Goal: Task Accomplishment & Management: Manage account settings

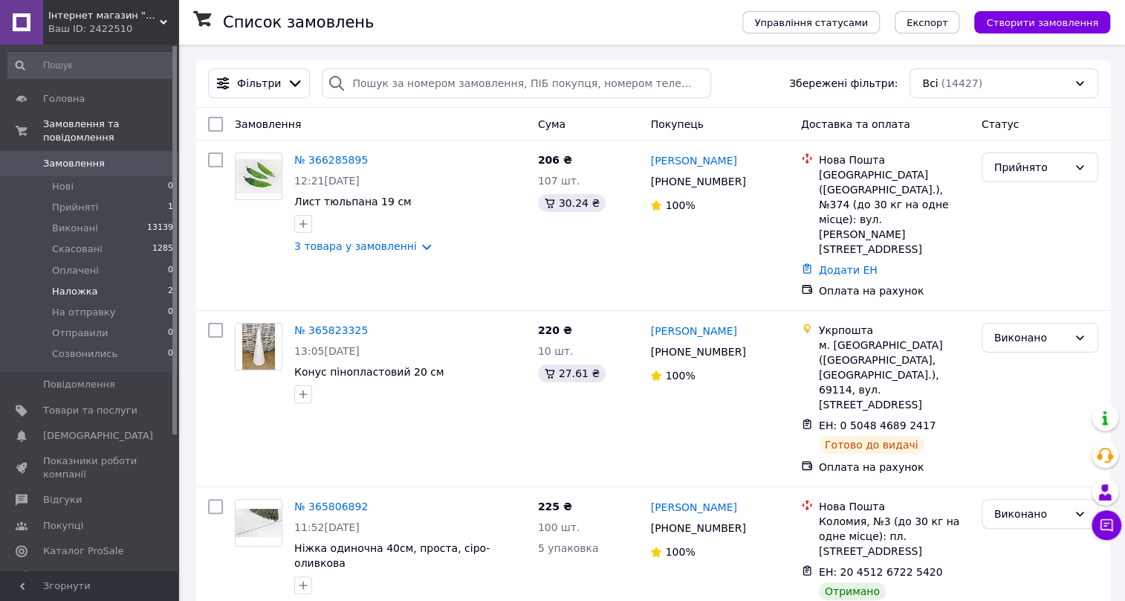
click at [77, 285] on span "Наложка" at bounding box center [75, 291] width 46 height 13
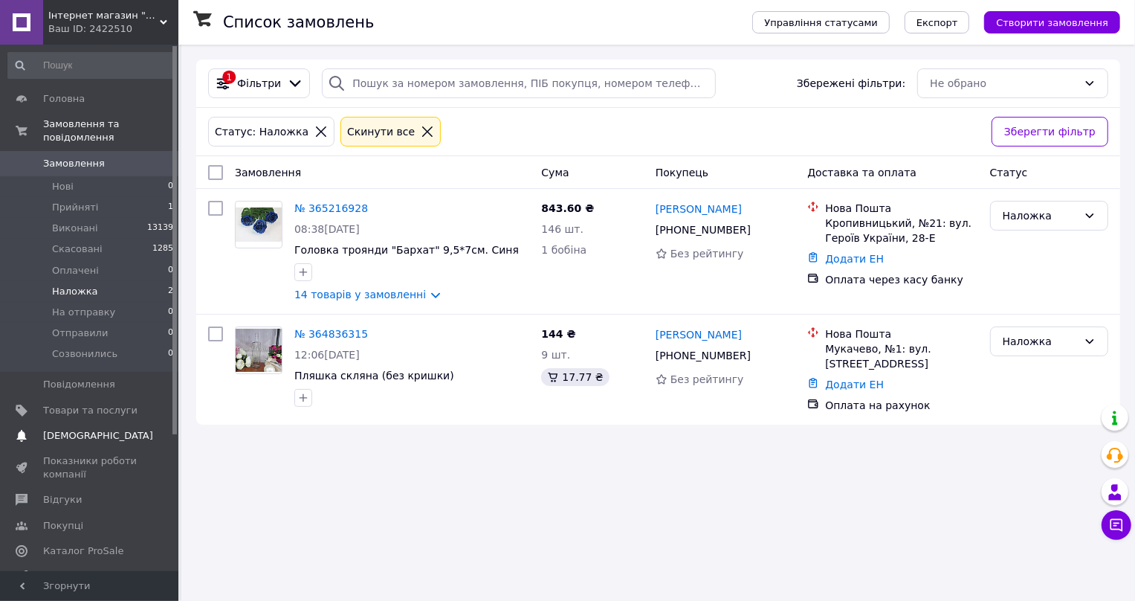
click at [70, 429] on span "[DEMOGRAPHIC_DATA]" at bounding box center [98, 435] width 110 height 13
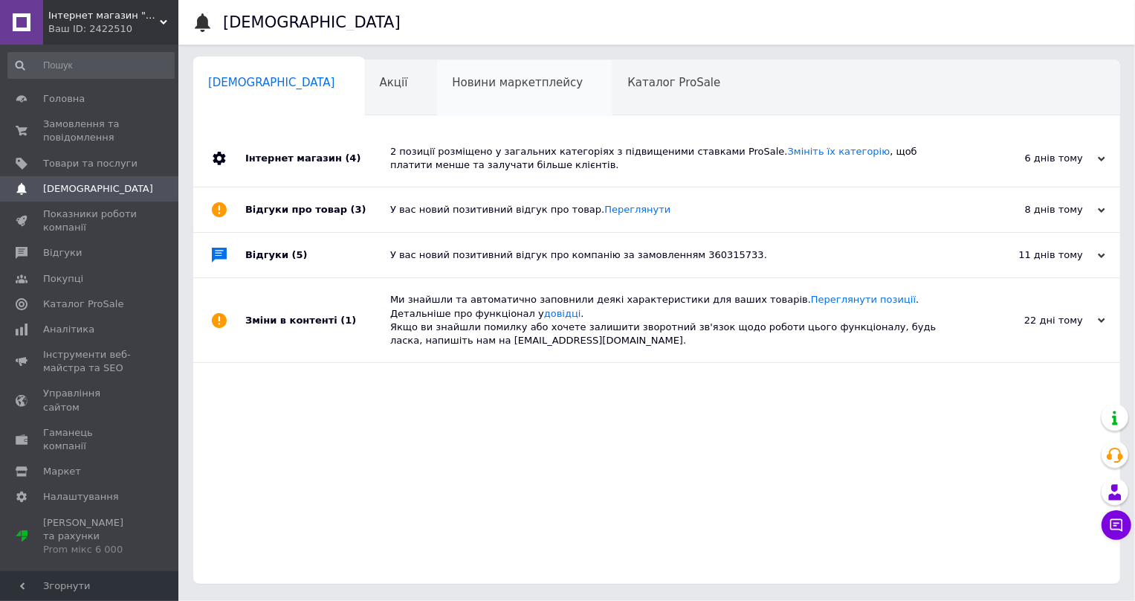
click at [452, 88] on span "Новини маркетплейсу" at bounding box center [517, 82] width 131 height 13
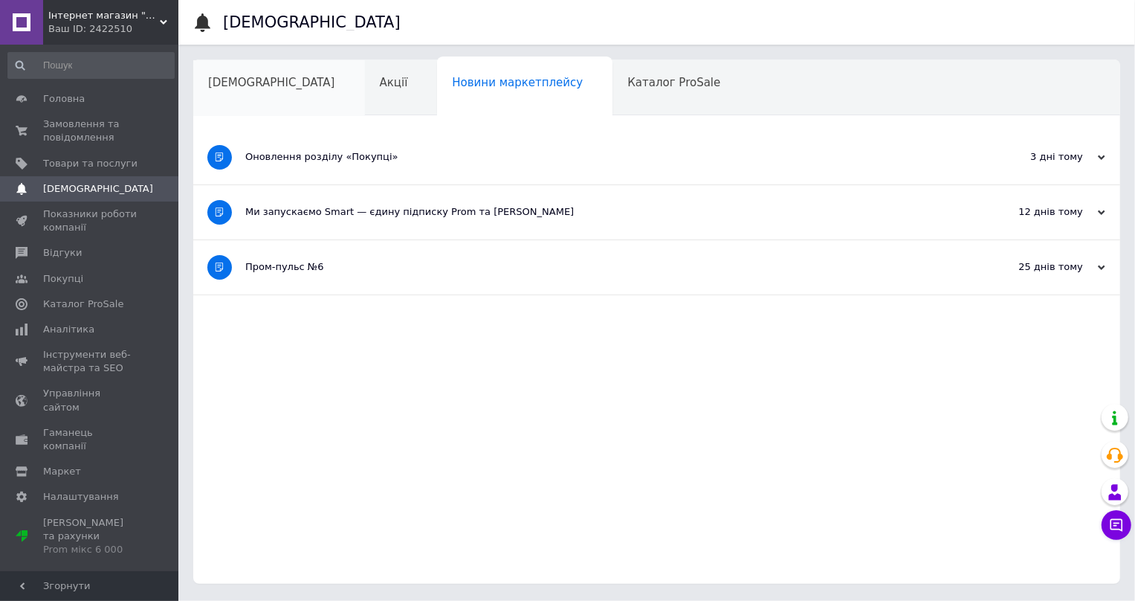
click at [222, 83] on span "[DEMOGRAPHIC_DATA]" at bounding box center [271, 82] width 127 height 13
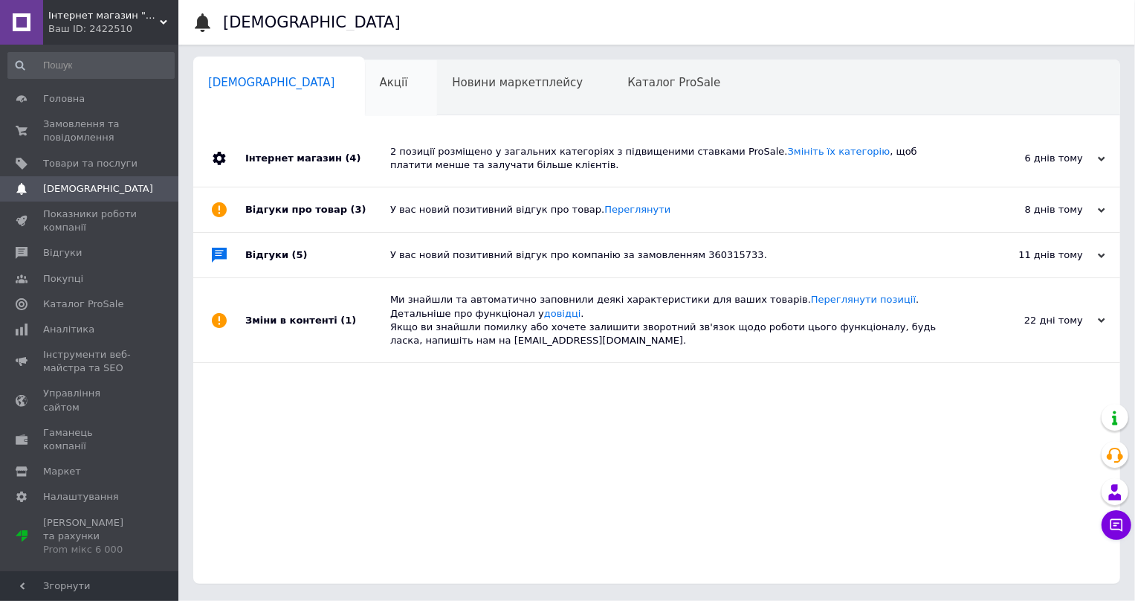
click at [380, 77] on span "Акції" at bounding box center [394, 82] width 28 height 13
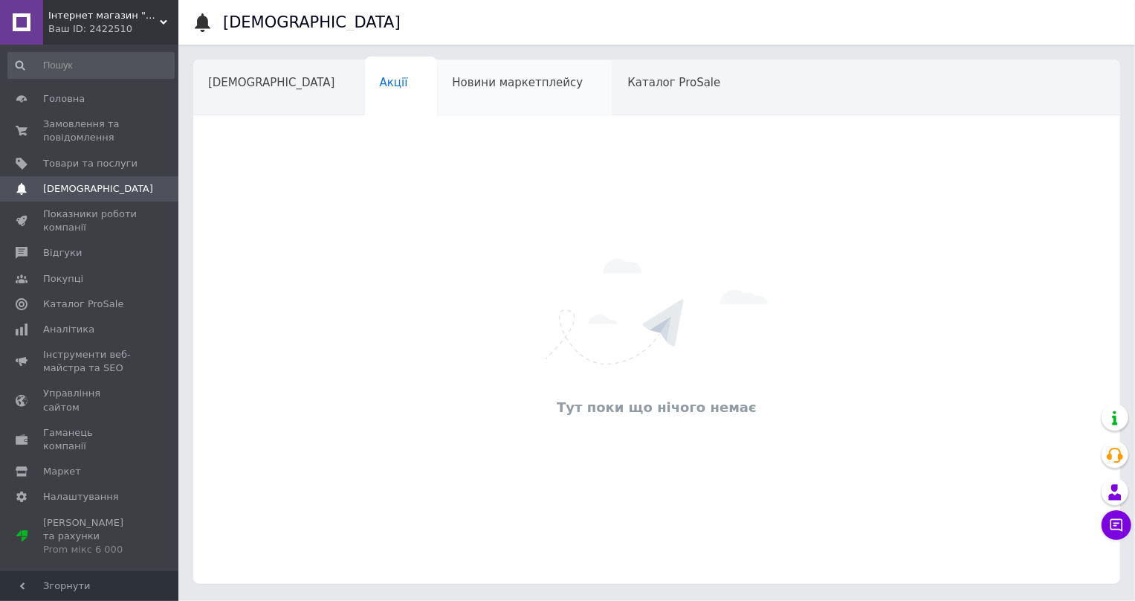
click at [455, 91] on div "Новини маркетплейсу" at bounding box center [524, 88] width 175 height 56
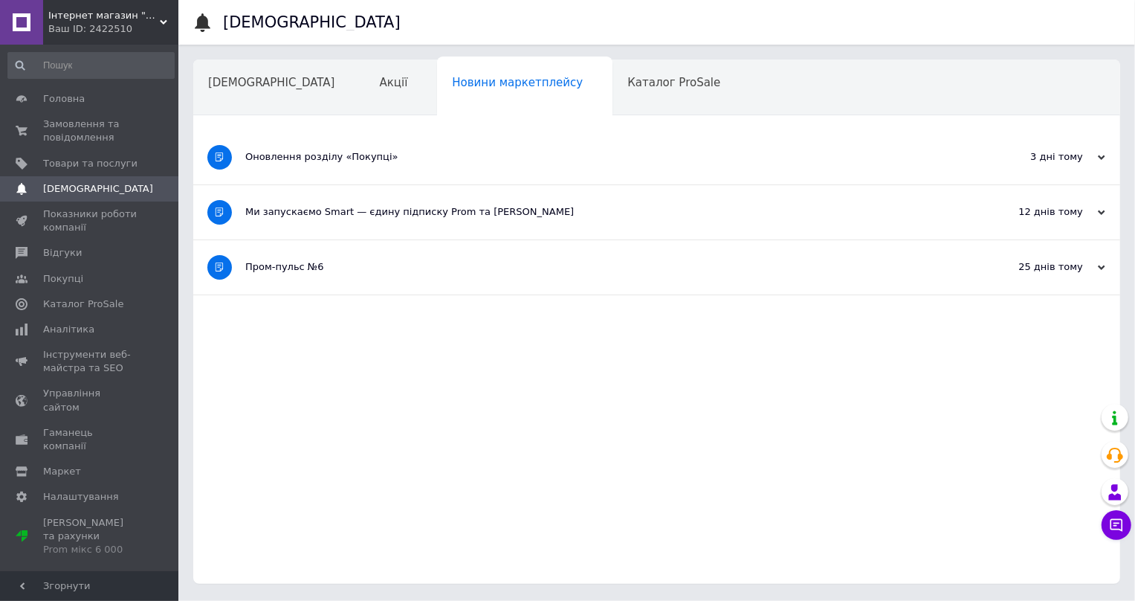
click at [372, 260] on div "Пром-пульс №6" at bounding box center [600, 266] width 711 height 13
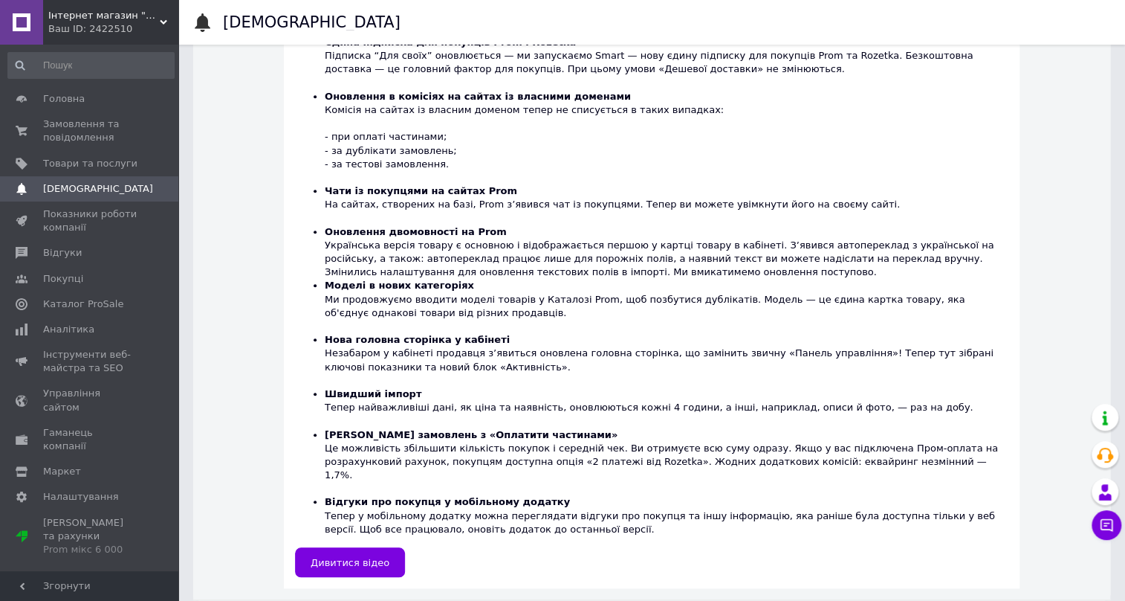
scroll to position [123, 0]
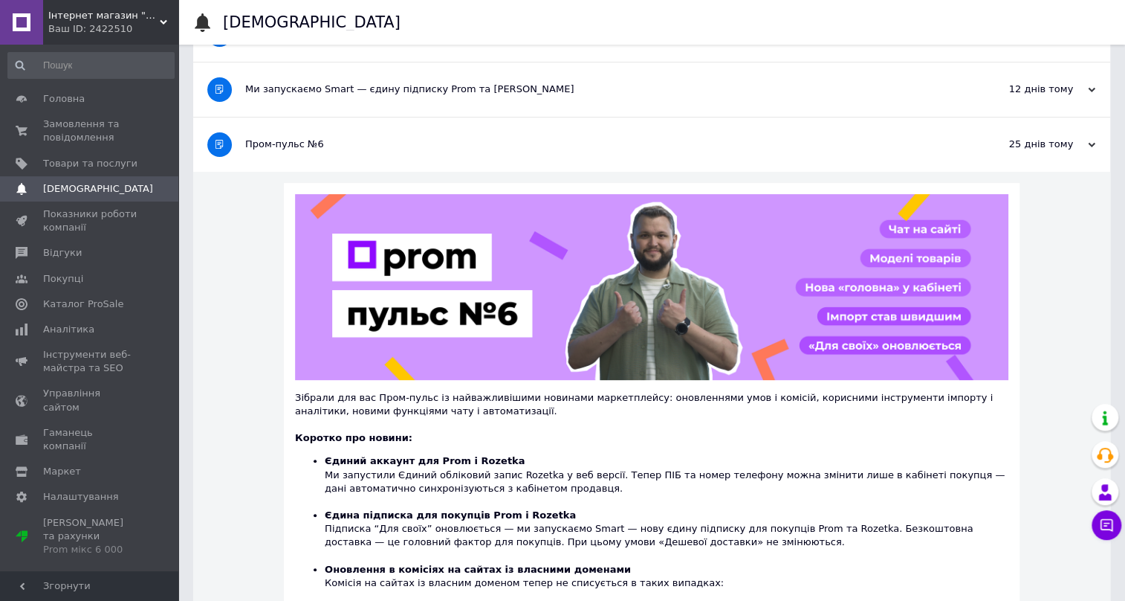
click at [237, 133] on div at bounding box center [219, 144] width 52 height 54
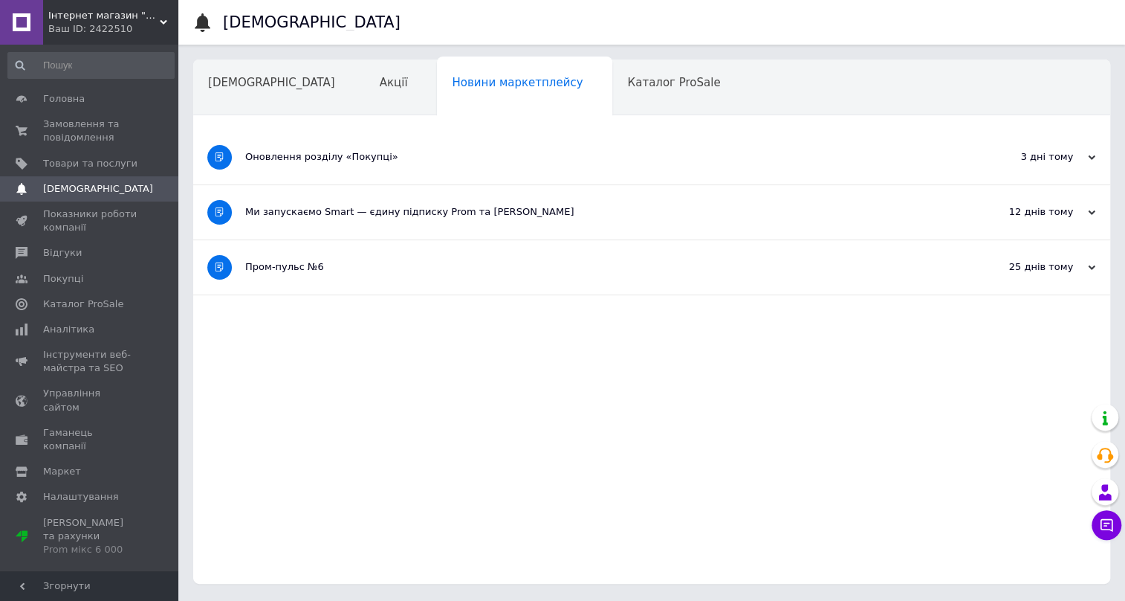
scroll to position [0, 0]
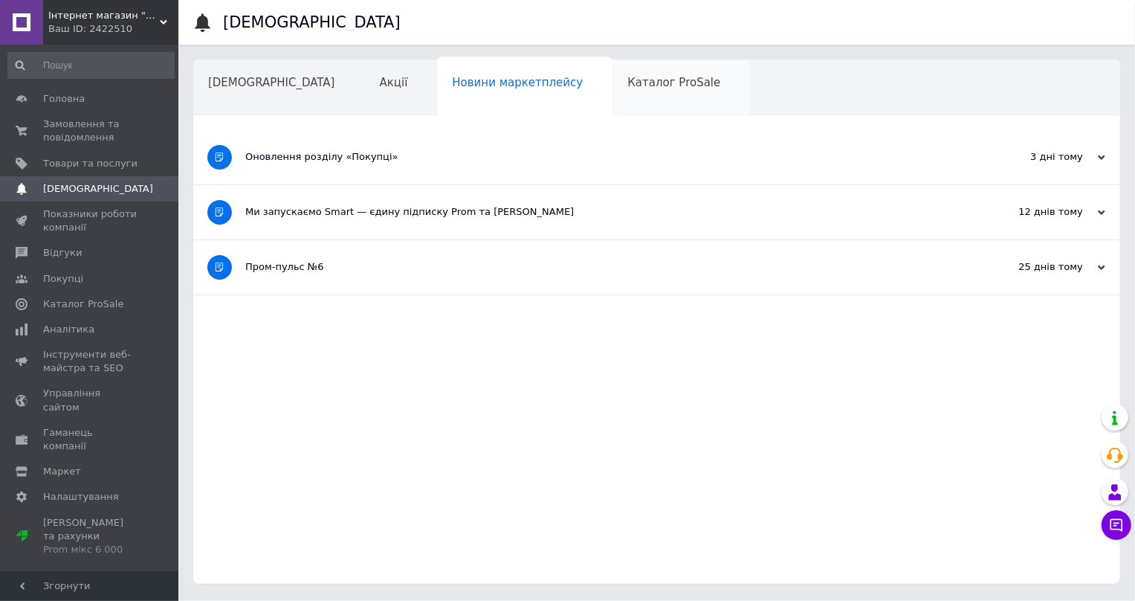
click at [612, 92] on div "Каталог ProSale" at bounding box center [680, 88] width 137 height 56
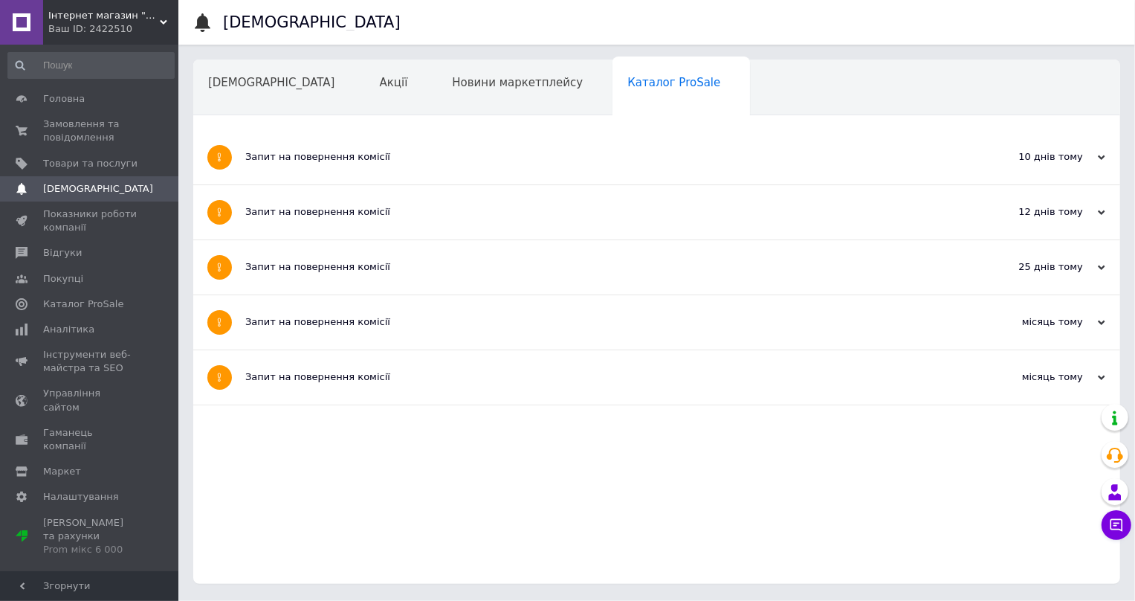
click at [326, 132] on span "Навчання та заходи" at bounding box center [267, 138] width 118 height 13
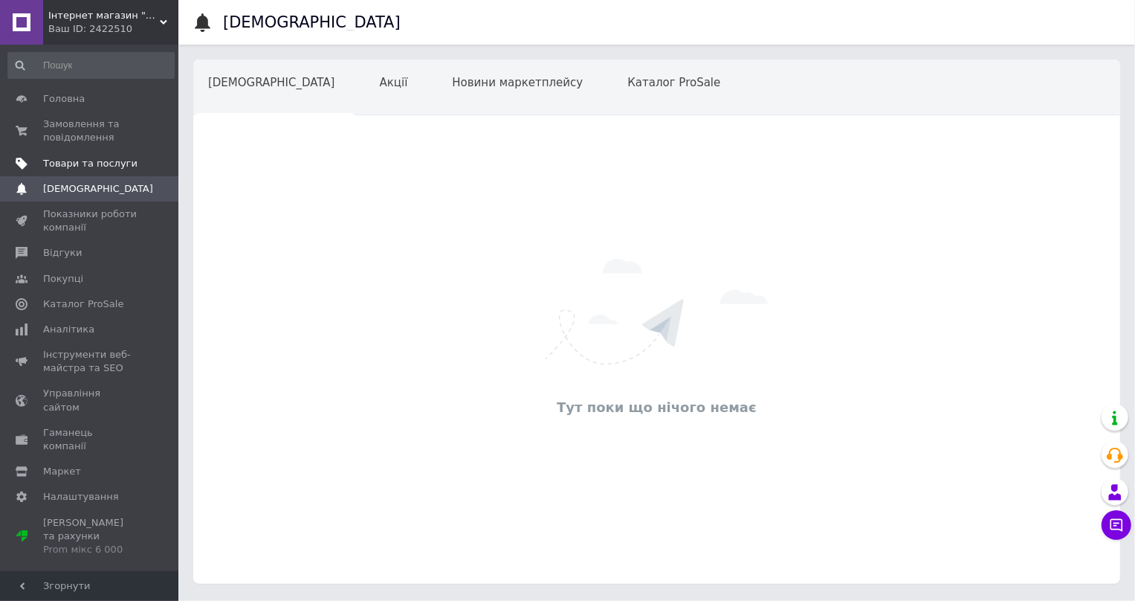
click at [80, 161] on span "Товари та послуги" at bounding box center [90, 163] width 94 height 13
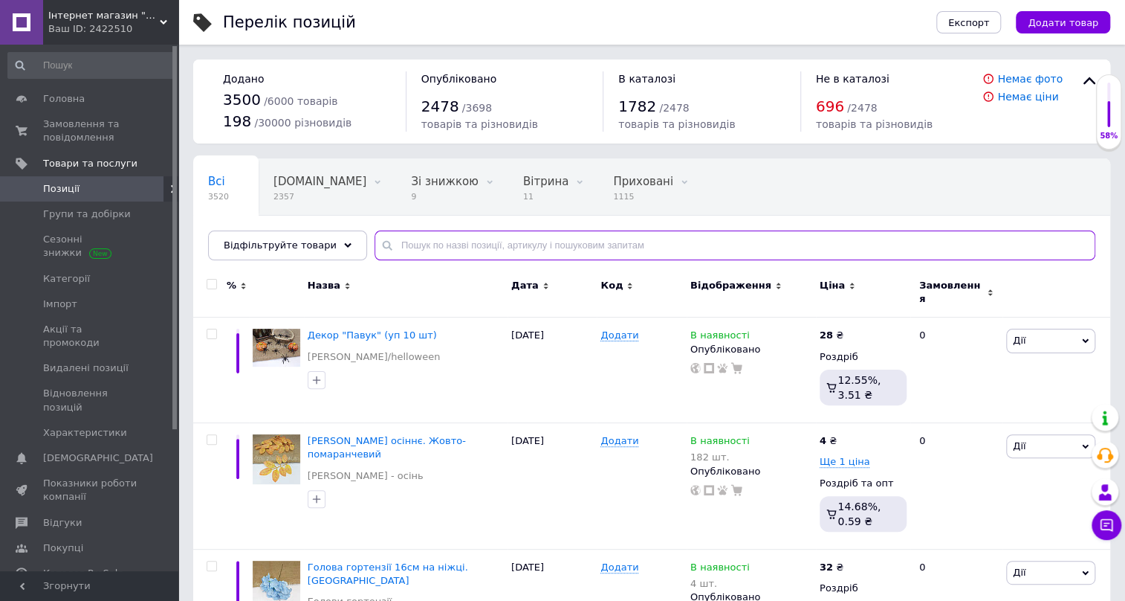
click at [398, 236] on input "text" at bounding box center [735, 245] width 721 height 30
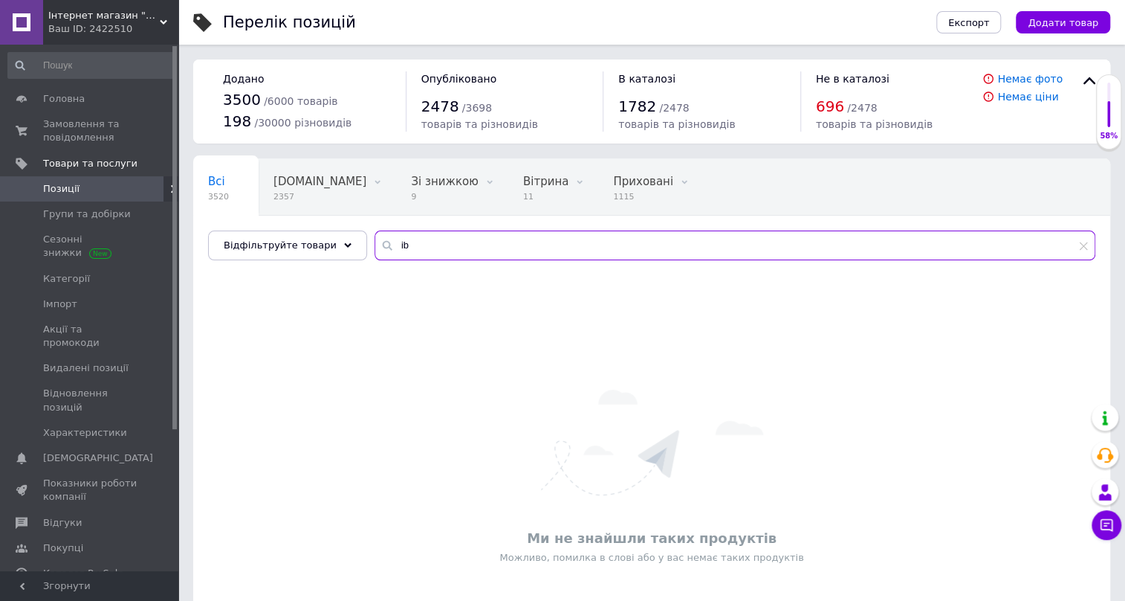
type input "i"
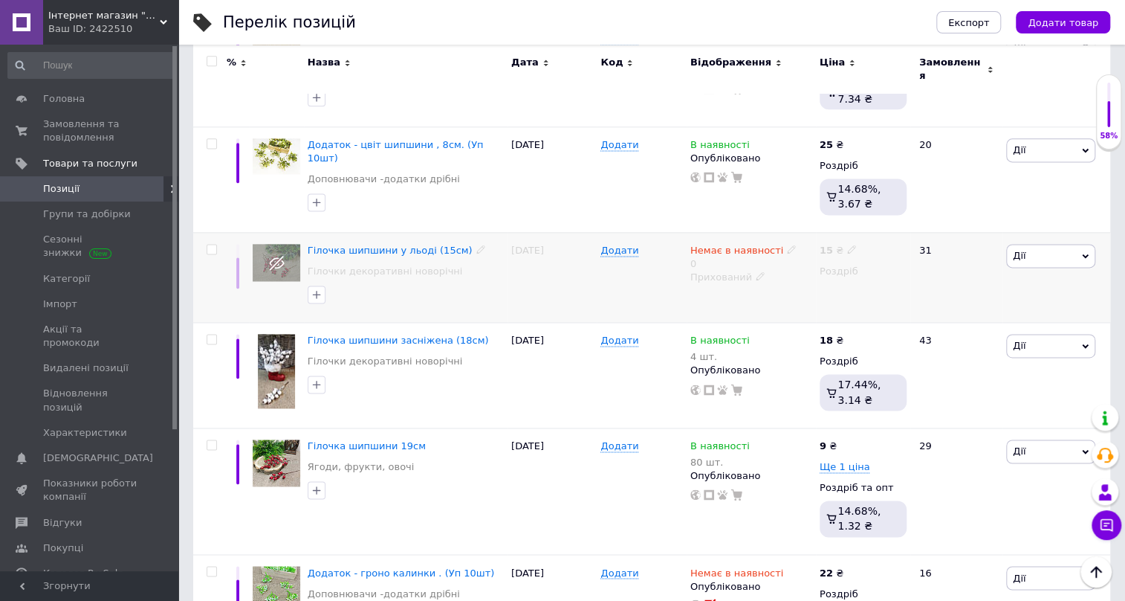
scroll to position [1048, 0]
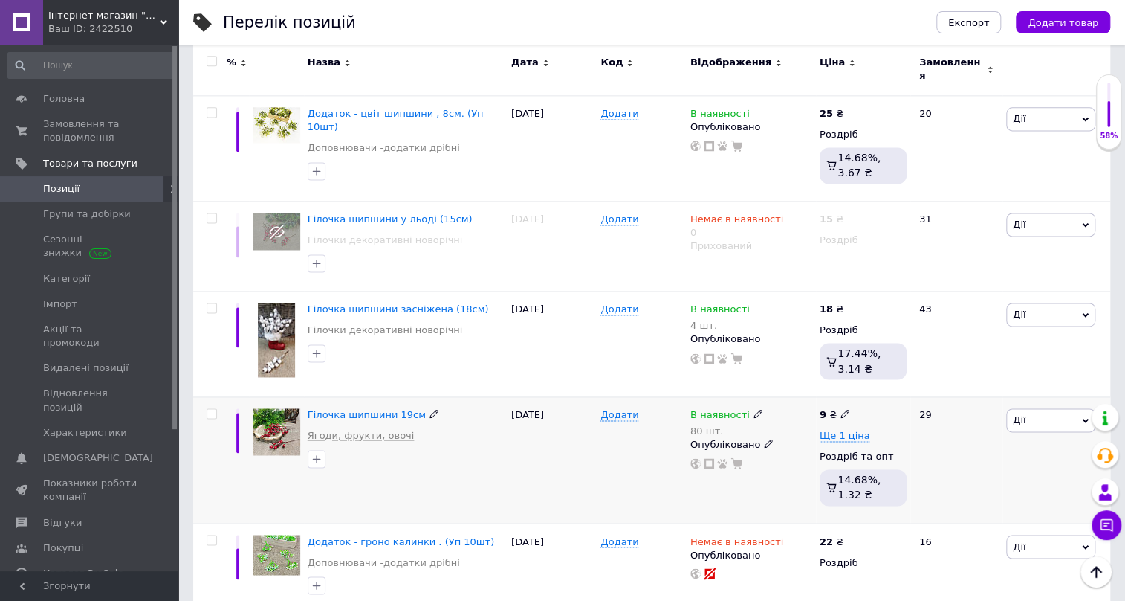
type input "шипшина"
click at [330, 429] on link "Ягоди, фрукти, овочі" at bounding box center [361, 435] width 107 height 13
